Goal: Information Seeking & Learning: Check status

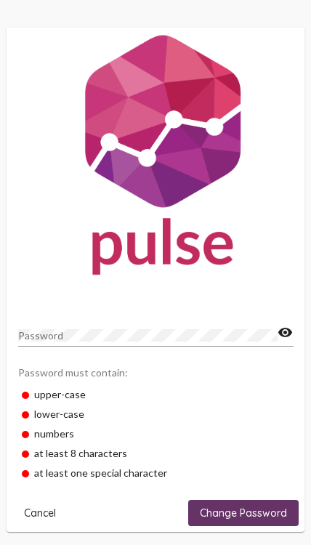
scroll to position [20, 0]
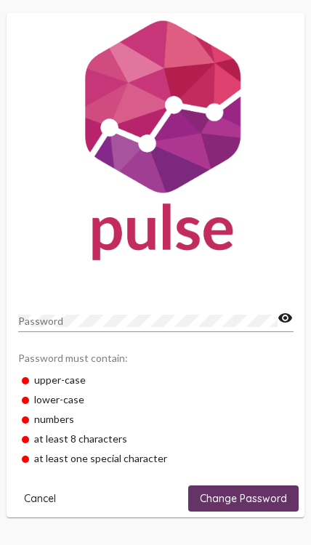
click at [40, 495] on span "Cancel" at bounding box center [40, 498] width 32 height 13
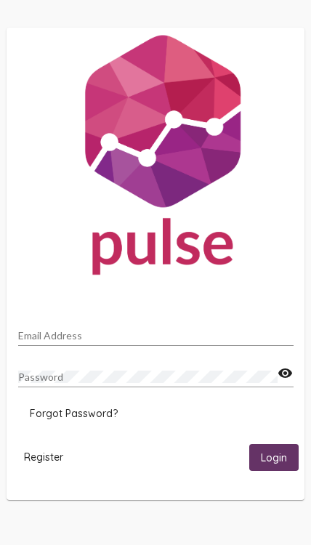
click at [33, 334] on input "Email Address" at bounding box center [156, 336] width 276 height 12
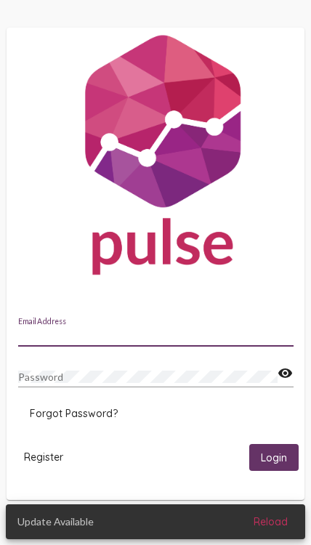
type input "[EMAIL_ADDRESS][DOMAIN_NAME]"
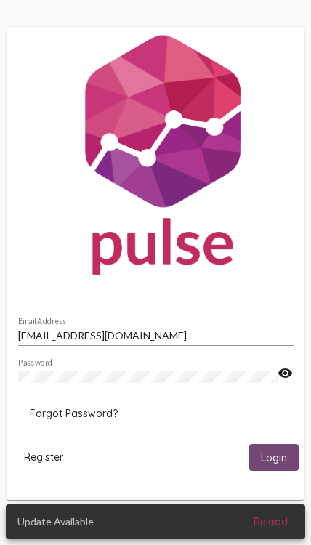
click at [279, 459] on span "Login" at bounding box center [274, 457] width 26 height 13
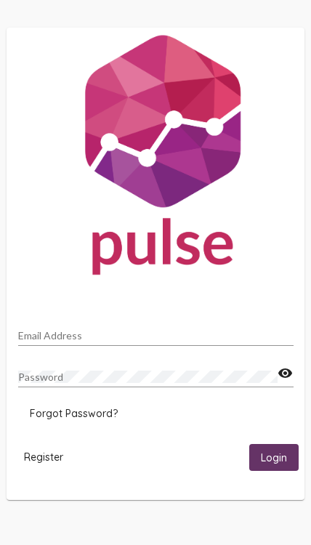
click at [227, 334] on input "Email Address" at bounding box center [156, 336] width 276 height 12
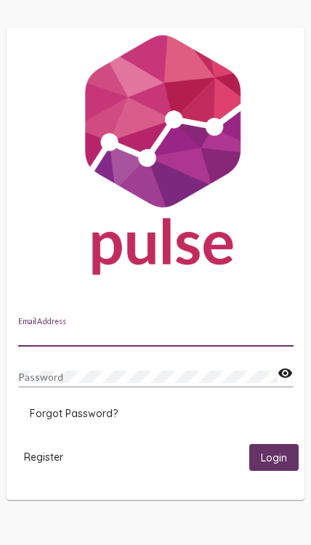
type input "[EMAIL_ADDRESS][DOMAIN_NAME]"
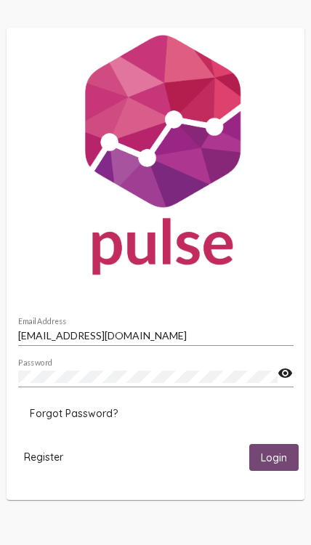
click at [277, 462] on span "Login" at bounding box center [274, 457] width 26 height 13
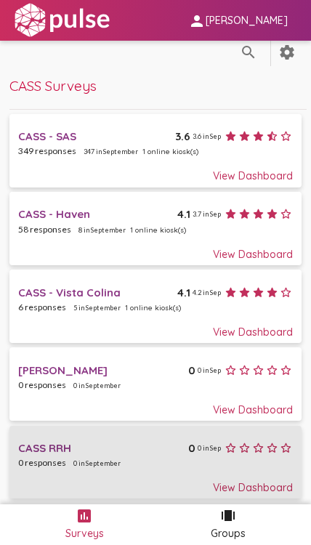
scroll to position [12, 0]
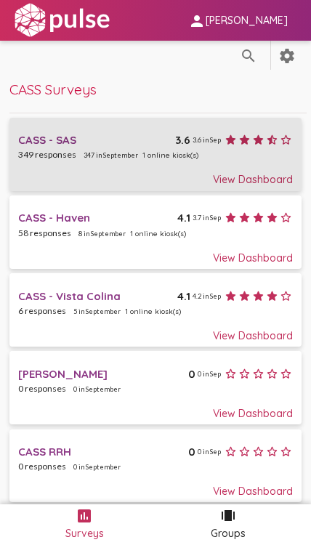
click at [276, 184] on div "View Dashboard" at bounding box center [155, 173] width 274 height 26
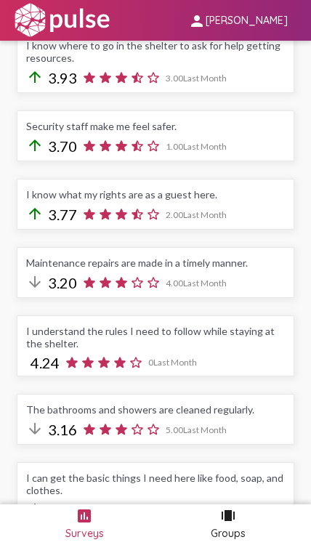
scroll to position [437, 0]
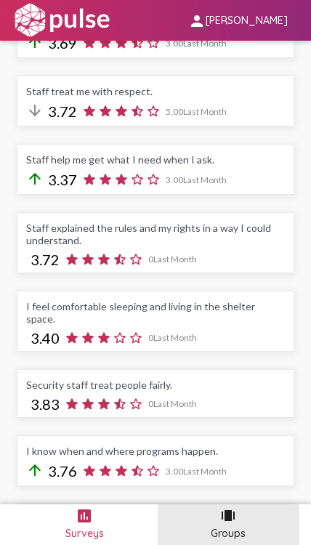
click at [244, 534] on div "Groups" at bounding box center [228, 533] width 35 height 26
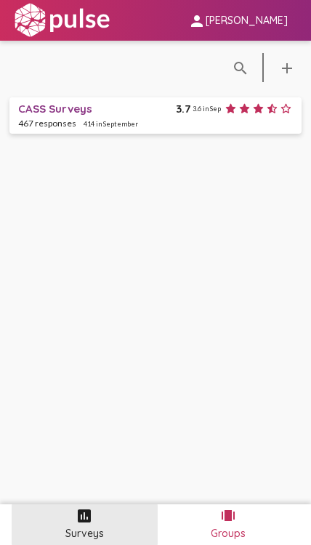
click at [109, 527] on div "assessment Surveys" at bounding box center [84, 525] width 123 height 44
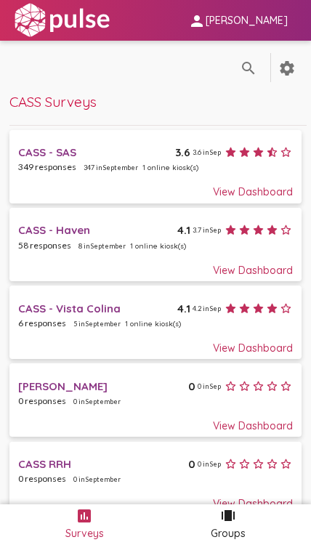
click at [282, 66] on mat-icon "settings" at bounding box center [286, 68] width 17 height 17
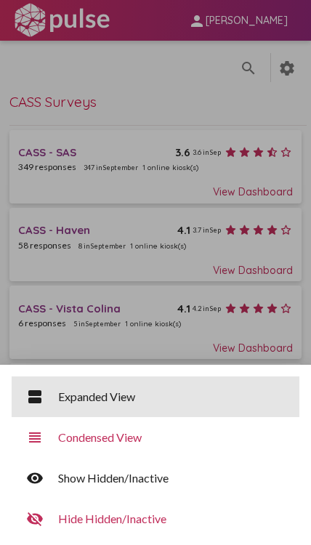
click at [209, 394] on div "Expanded View" at bounding box center [173, 397] width 230 height 15
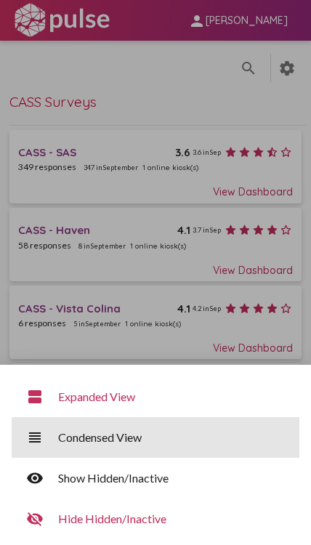
click at [157, 441] on div "Condensed View" at bounding box center [173, 437] width 230 height 15
click at [169, 437] on div "Condensed View" at bounding box center [173, 437] width 230 height 15
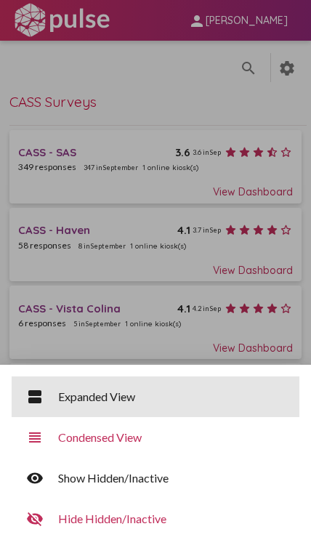
click at [39, 385] on div "view_agenda Expanded View" at bounding box center [156, 397] width 288 height 41
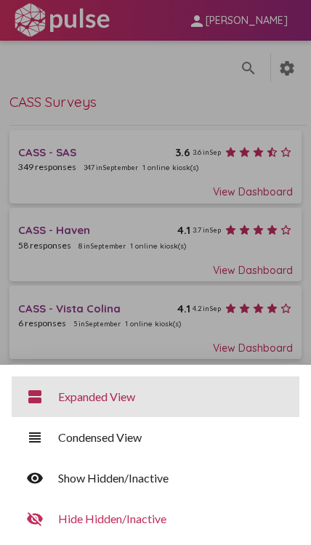
click at [44, 383] on div "view_agenda Expanded View" at bounding box center [156, 397] width 288 height 41
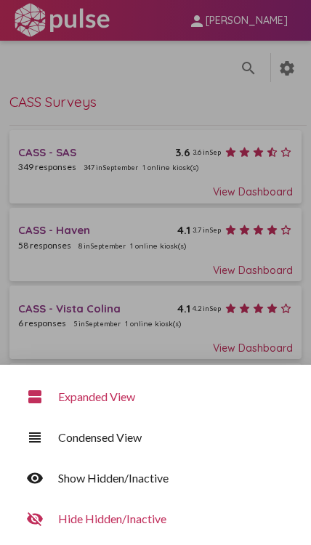
click at [69, 63] on div at bounding box center [155, 272] width 311 height 545
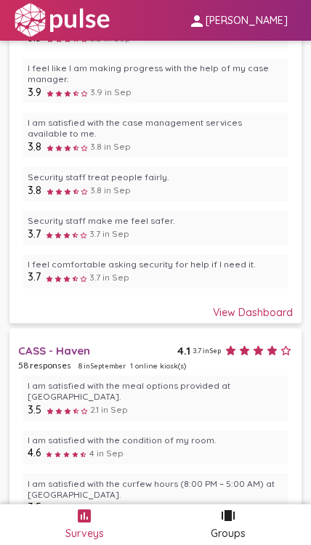
scroll to position [1302, 0]
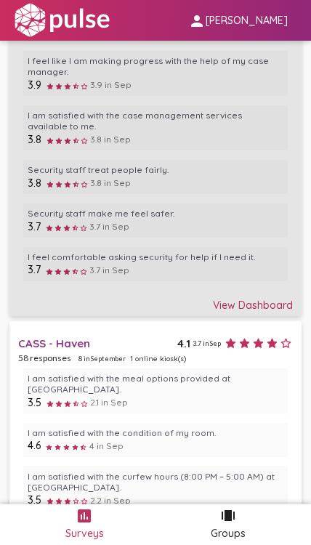
click at [265, 297] on div "View Dashboard" at bounding box center [155, 299] width 274 height 26
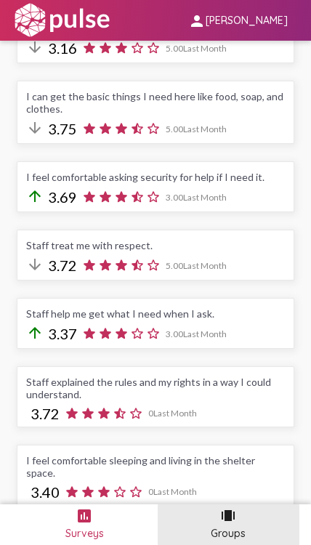
click at [230, 531] on div "Groups" at bounding box center [228, 533] width 35 height 26
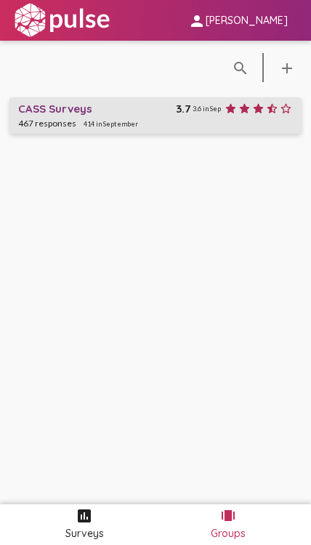
click at [39, 113] on div "CASS Surveys" at bounding box center [97, 109] width 158 height 14
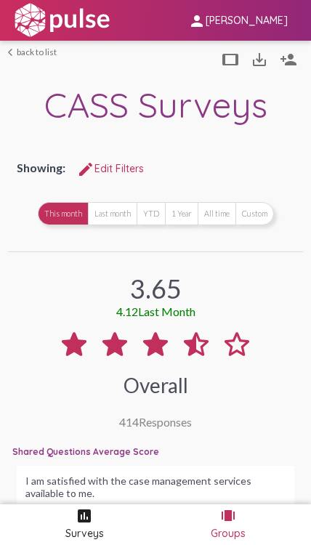
click at [113, 174] on span "edit Edit Filters" at bounding box center [110, 168] width 67 height 13
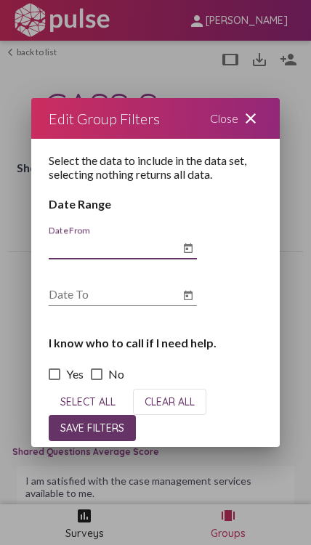
click at [244, 121] on mat-icon "close" at bounding box center [250, 118] width 17 height 17
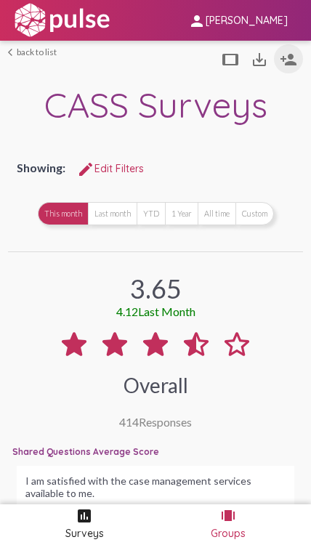
click at [294, 59] on mat-icon "person_add" at bounding box center [288, 59] width 17 height 17
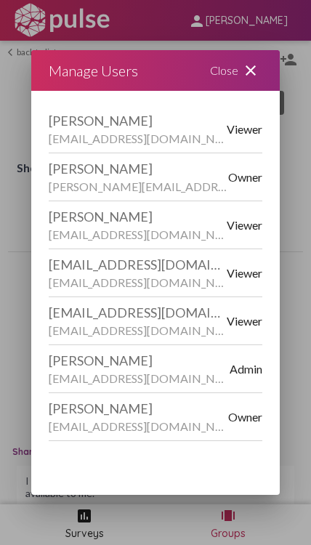
click at [252, 62] on mat-icon "close" at bounding box center [250, 70] width 17 height 17
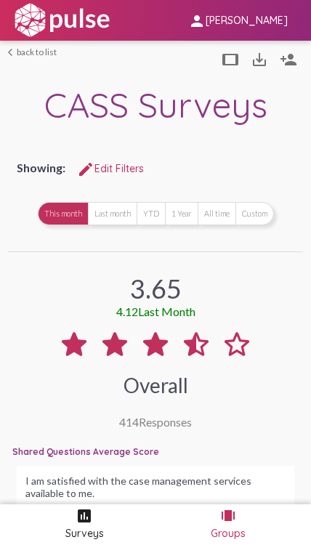
click at [8, 49] on mat-icon "arrow_back_ios" at bounding box center [12, 52] width 9 height 9
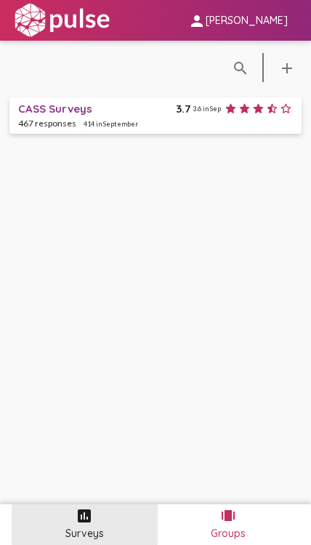
click at [76, 523] on div "Surveys" at bounding box center [84, 533] width 39 height 26
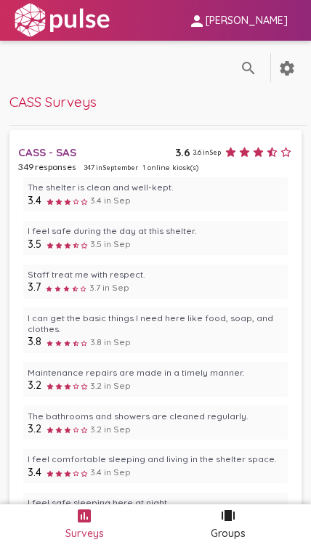
click at [205, 19] on mat-icon "person" at bounding box center [196, 20] width 17 height 17
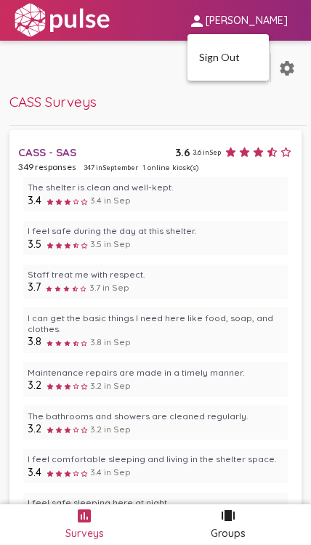
click at [23, 1] on div at bounding box center [155, 272] width 311 height 545
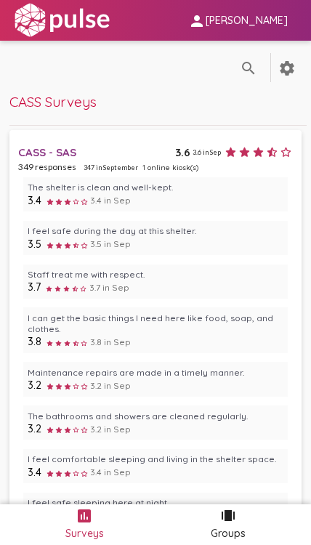
click at [35, 20] on img at bounding box center [62, 20] width 100 height 36
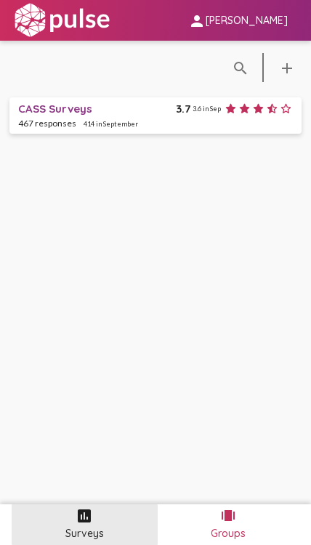
click at [84, 520] on div "Surveys" at bounding box center [84, 533] width 39 height 26
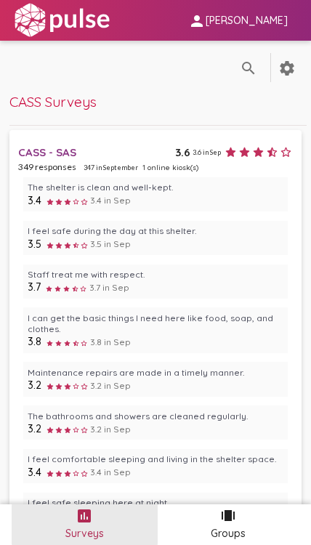
click at [96, 519] on div "assessment Surveys" at bounding box center [84, 525] width 123 height 44
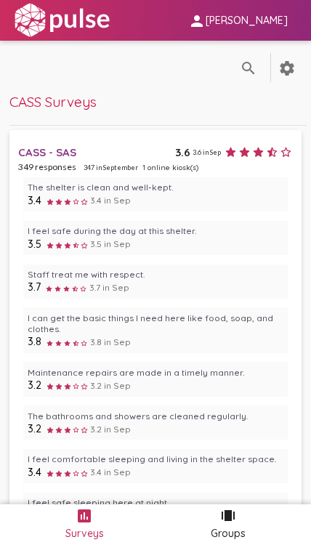
click at [55, 105] on span "CASS Surveys" at bounding box center [52, 101] width 87 height 17
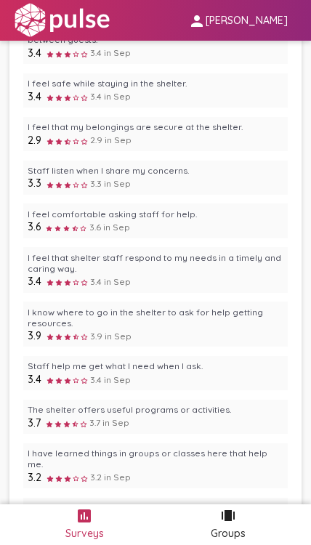
scroll to position [520, 0]
